Goal: Navigation & Orientation: Find specific page/section

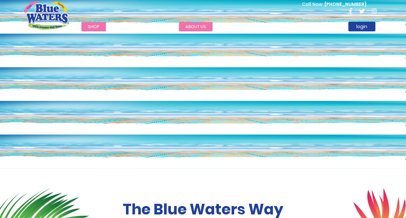
click at [195, 27] on link "about us" at bounding box center [196, 26] width 34 height 9
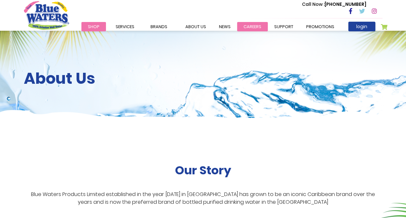
click at [245, 27] on link "careers" at bounding box center [252, 26] width 31 height 9
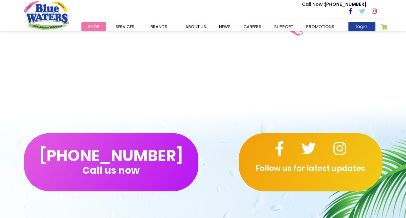
scroll to position [677, 0]
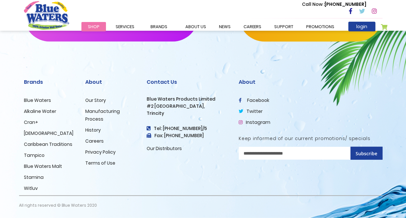
click at [98, 143] on link "Careers" at bounding box center [94, 141] width 18 height 6
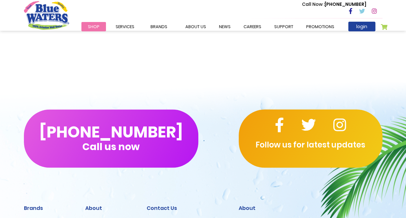
scroll to position [677, 0]
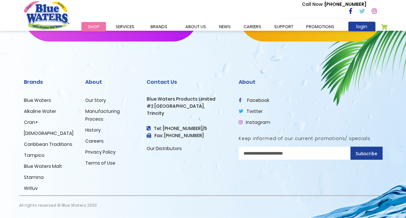
click at [170, 148] on link "Our Distributors" at bounding box center [164, 148] width 35 height 6
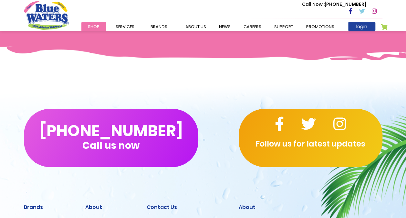
scroll to position [491, 0]
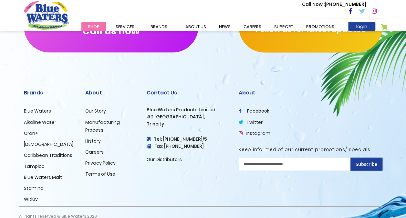
click at [93, 148] on link "Careers" at bounding box center [94, 151] width 18 height 6
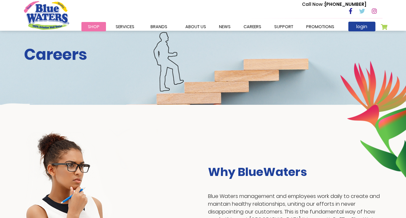
scroll to position [23, 0]
